Goal: Task Accomplishment & Management: Manage account settings

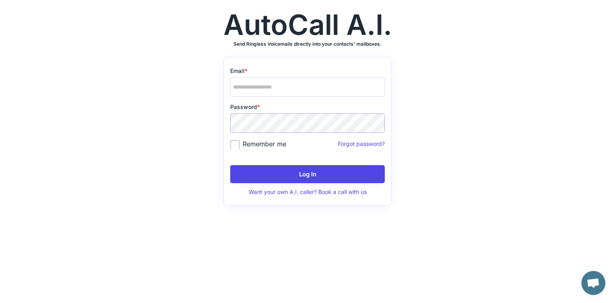
click at [267, 88] on input "email" at bounding box center [307, 86] width 155 height 19
type input "**********"
click at [235, 144] on label "Remember me" at bounding box center [258, 144] width 56 height 8
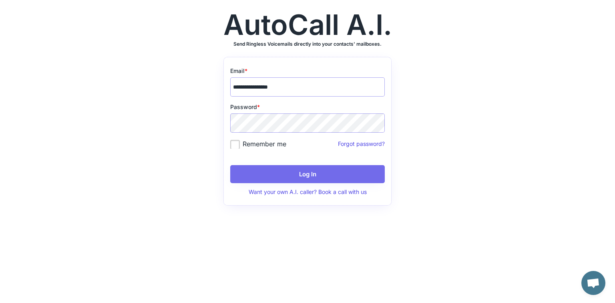
click at [303, 172] on button "Log In" at bounding box center [307, 174] width 155 height 18
